Goal: Find specific page/section: Find specific page/section

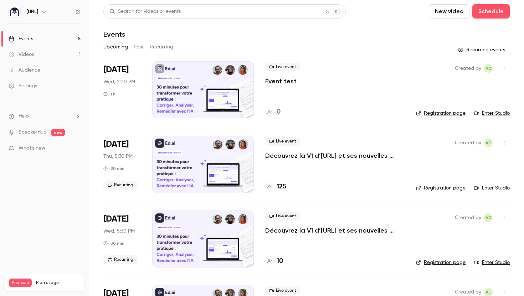
click at [186, 87] on div at bounding box center [203, 89] width 102 height 57
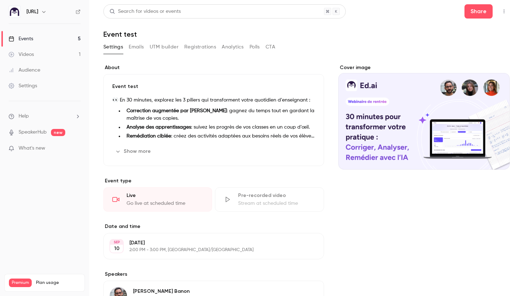
click at [135, 200] on div "Go live at scheduled time" at bounding box center [164, 203] width 77 height 7
click at [33, 36] on div "Events" at bounding box center [21, 38] width 25 height 7
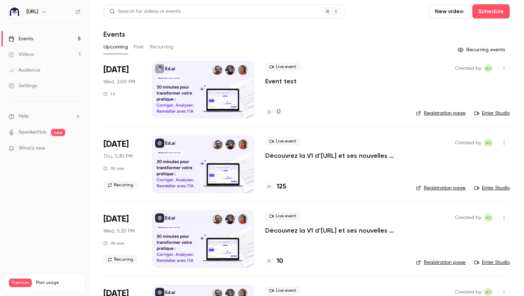
click at [323, 154] on p "Découvrez la V1 d’[URL] et ses nouvelles fonctionnalités !" at bounding box center [334, 155] width 139 height 9
